Goal: Task Accomplishment & Management: Manage account settings

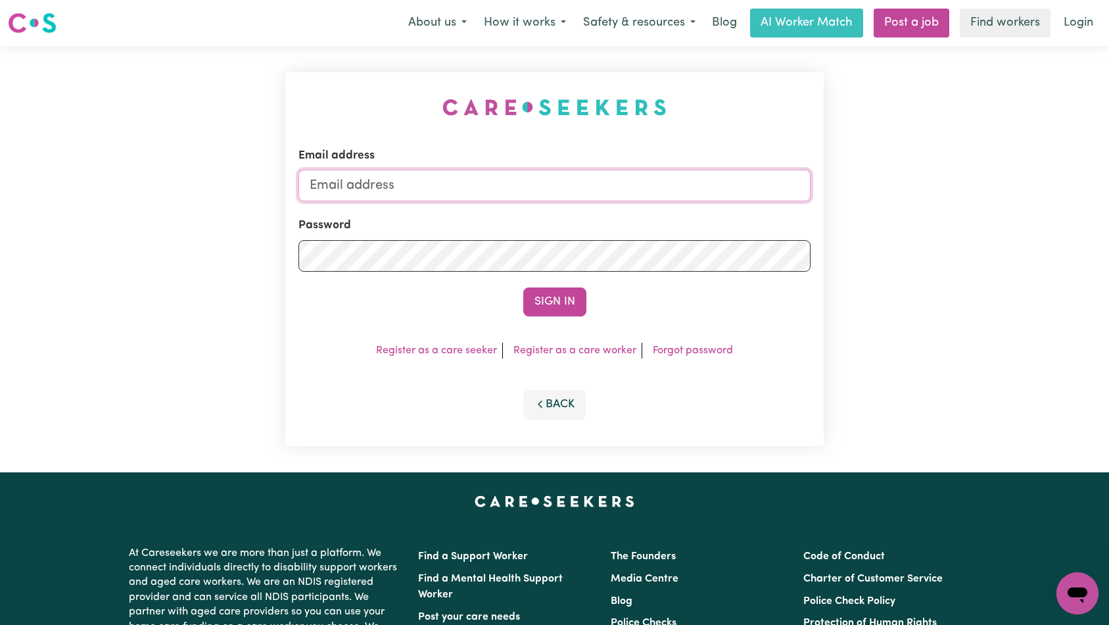
click at [520, 189] on input "Email address" at bounding box center [555, 186] width 513 height 32
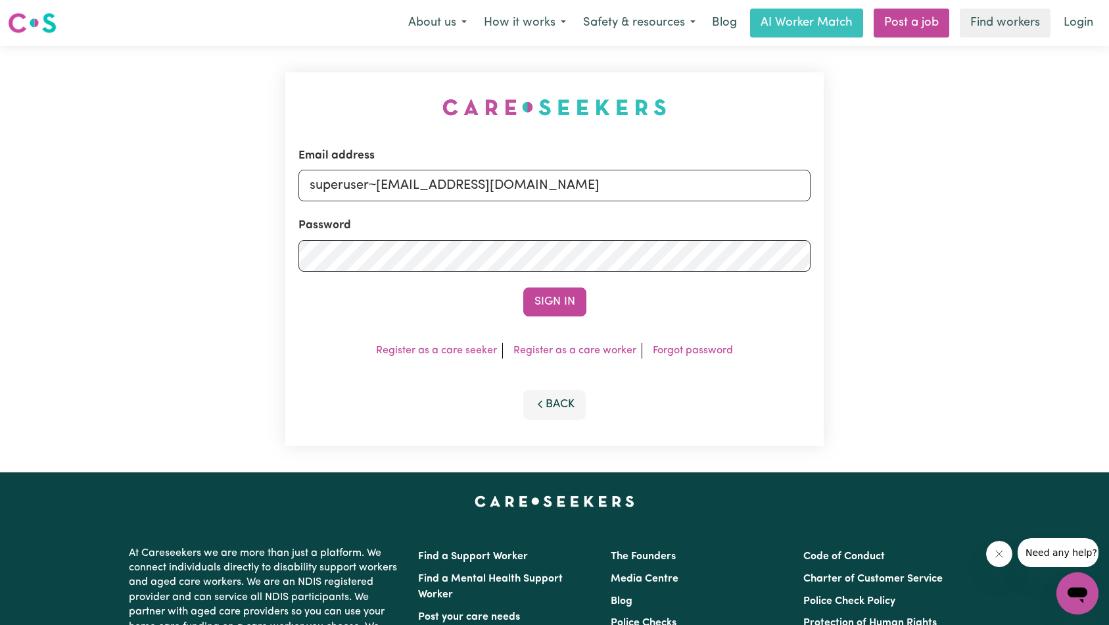
type input "superuser~[EMAIL_ADDRESS][DOMAIN_NAME]"
click at [568, 308] on button "Sign In" at bounding box center [554, 301] width 63 height 29
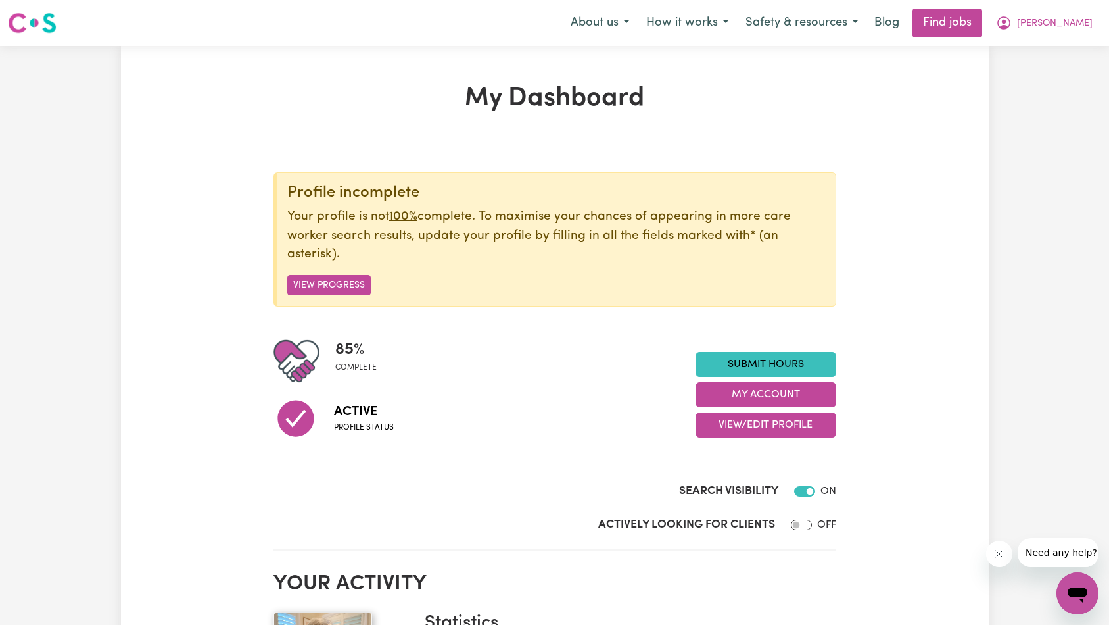
click at [785, 351] on div "85 % complete Active Profile status Submit Hours My Account View/Edit Profile" at bounding box center [555, 394] width 563 height 113
click at [781, 349] on div "85 % complete Active Profile status Submit Hours My Account View/Edit Profile" at bounding box center [555, 394] width 563 height 113
click at [763, 358] on link "Submit Hours" at bounding box center [766, 364] width 141 height 25
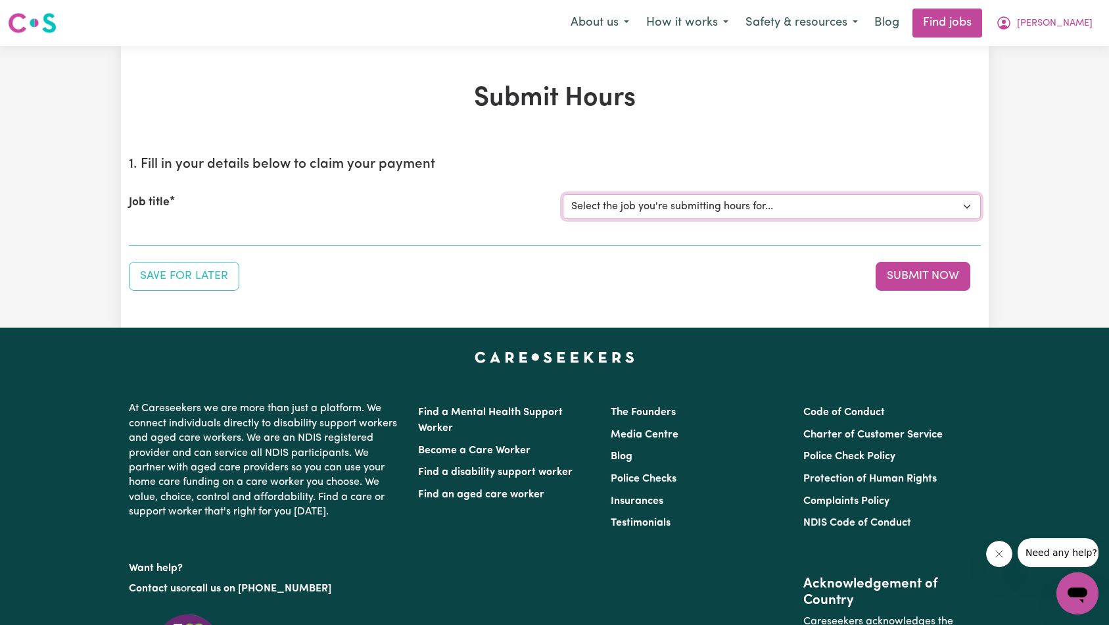
click at [730, 214] on select "Select the job you're submitting hours for... [[PERSON_NAME]] [DEMOGRAPHIC_DATA…" at bounding box center [772, 206] width 418 height 25
click at [1072, 27] on span "[PERSON_NAME]" at bounding box center [1055, 23] width 76 height 14
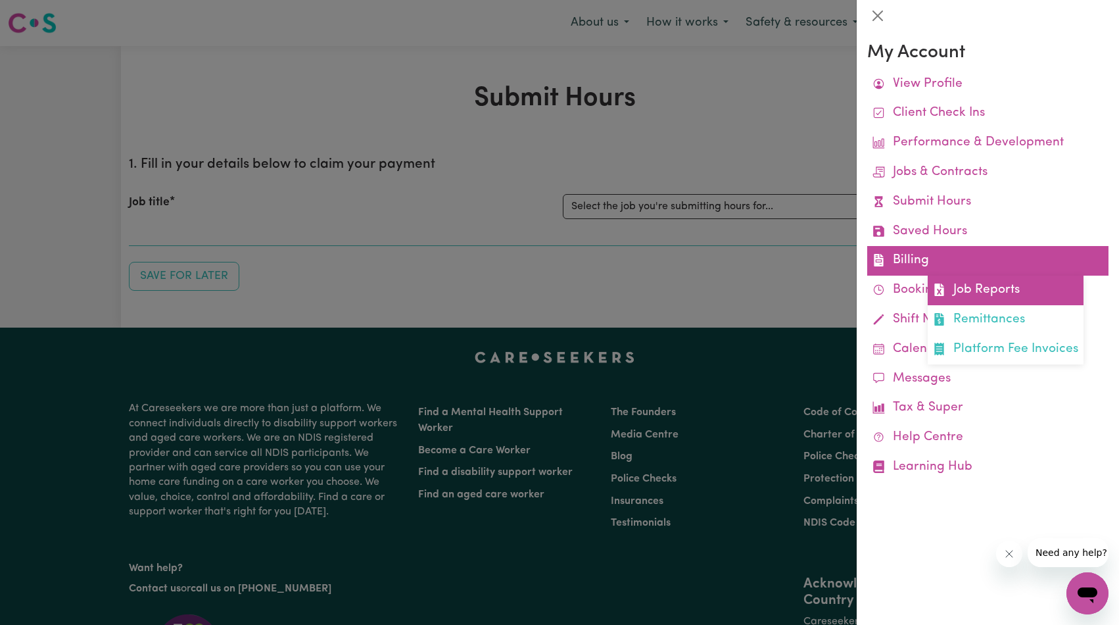
click at [953, 291] on link "Job Reports" at bounding box center [1006, 291] width 156 height 30
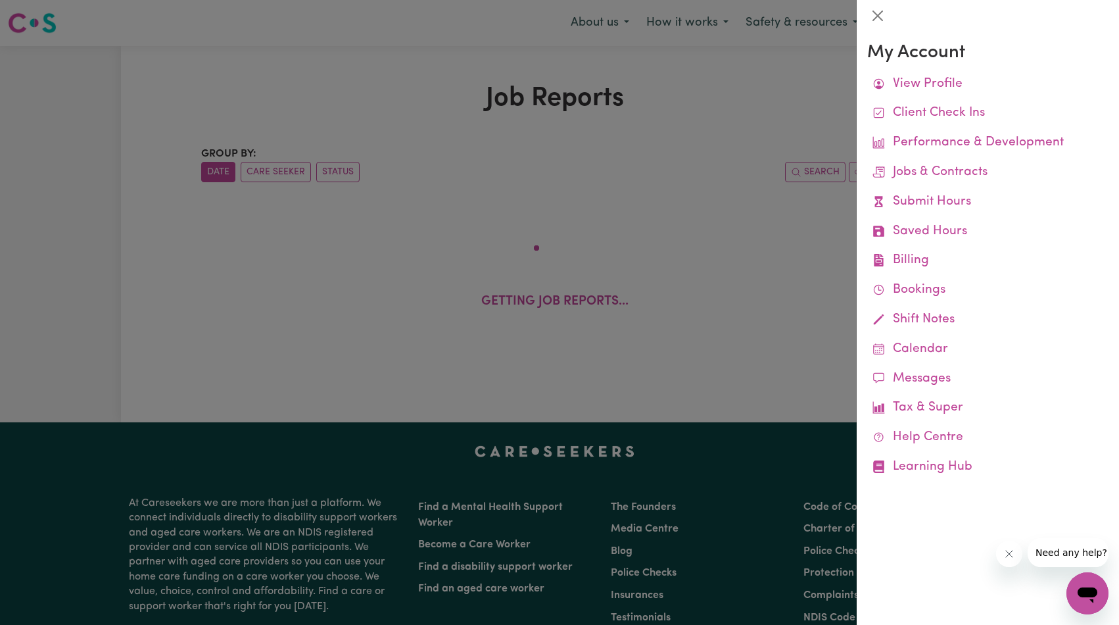
click at [706, 271] on div at bounding box center [559, 312] width 1119 height 625
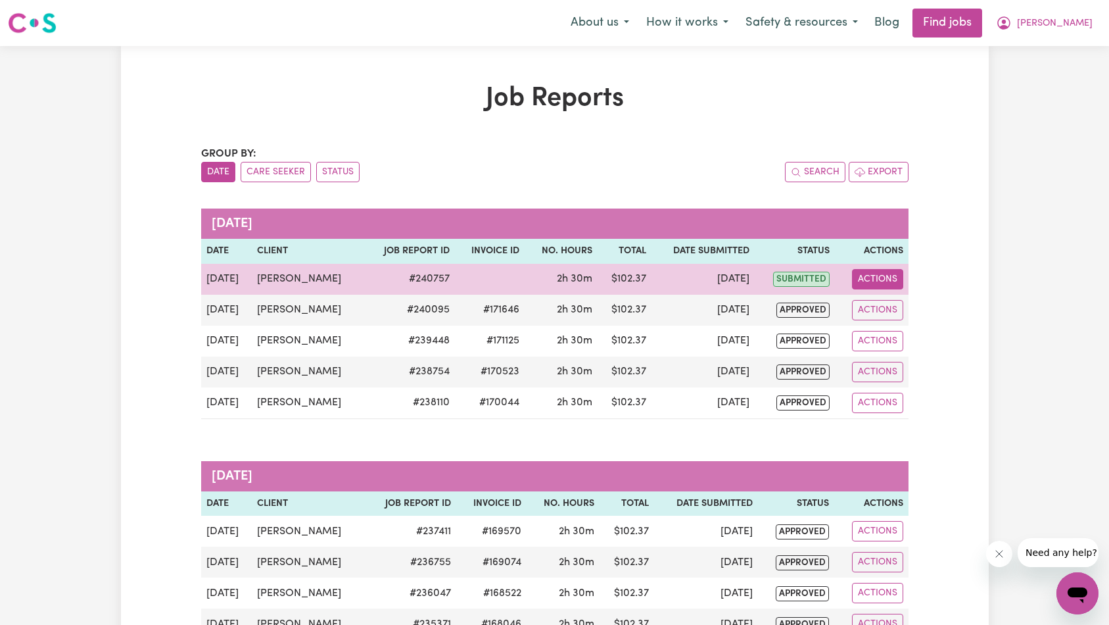
click at [886, 281] on button "Actions" at bounding box center [877, 279] width 51 height 20
click at [902, 299] on link "View Job Report" at bounding box center [908, 310] width 112 height 26
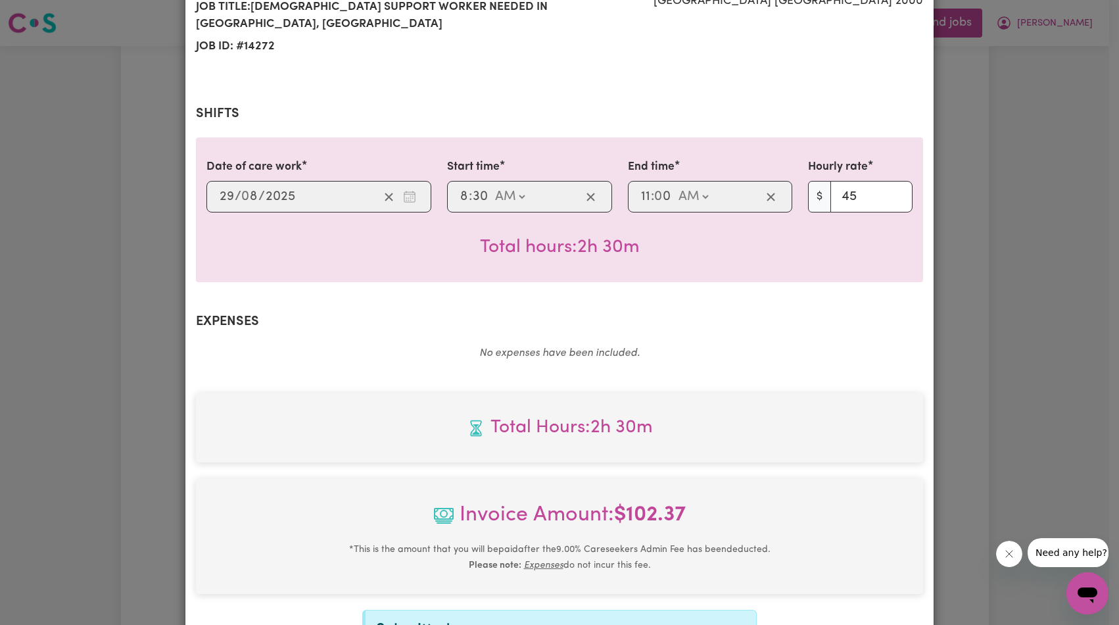
select select "45-Weekday"
